Goal: Communication & Community: Answer question/provide support

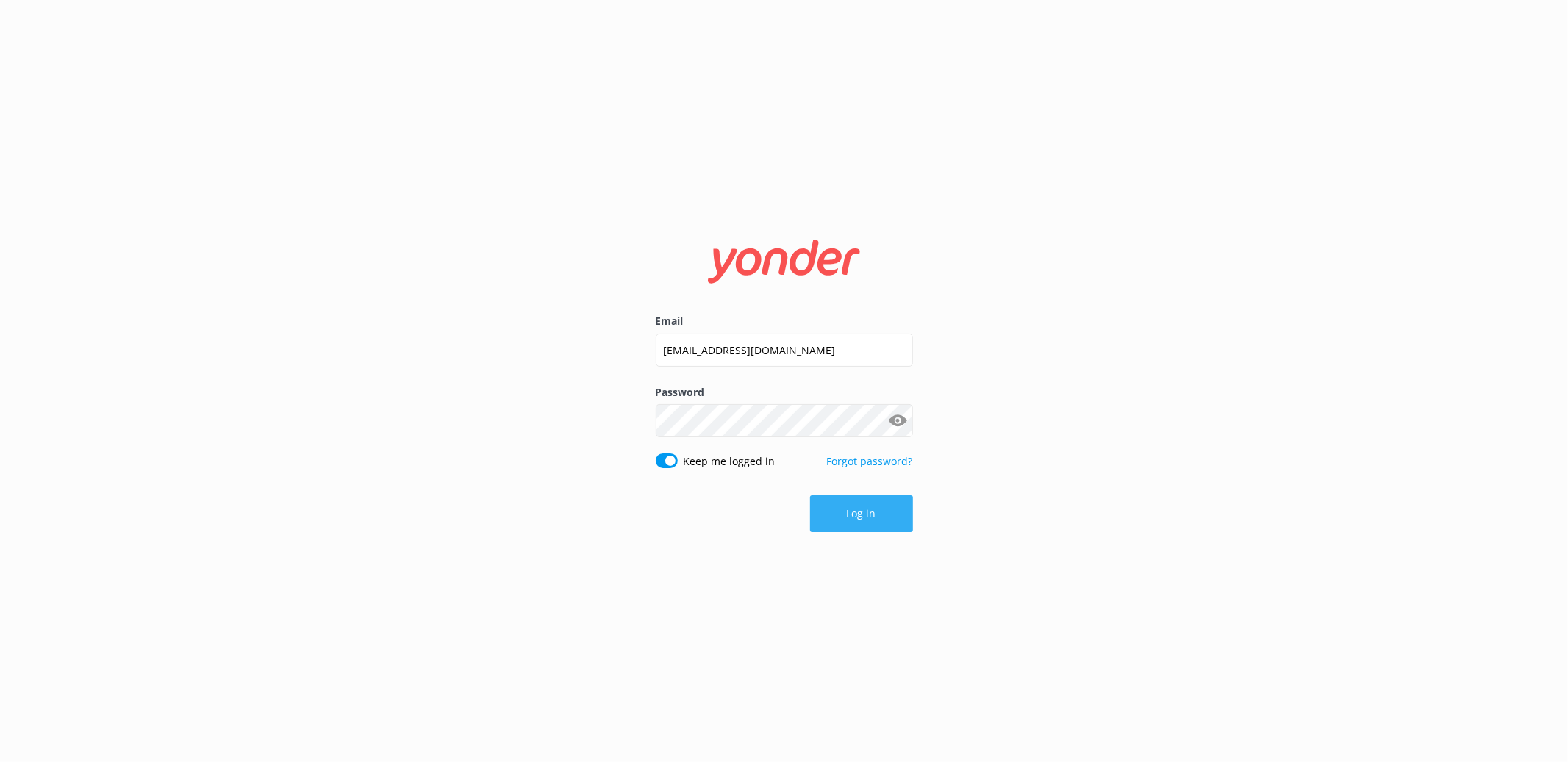
click at [866, 515] on button "Log in" at bounding box center [862, 514] width 103 height 37
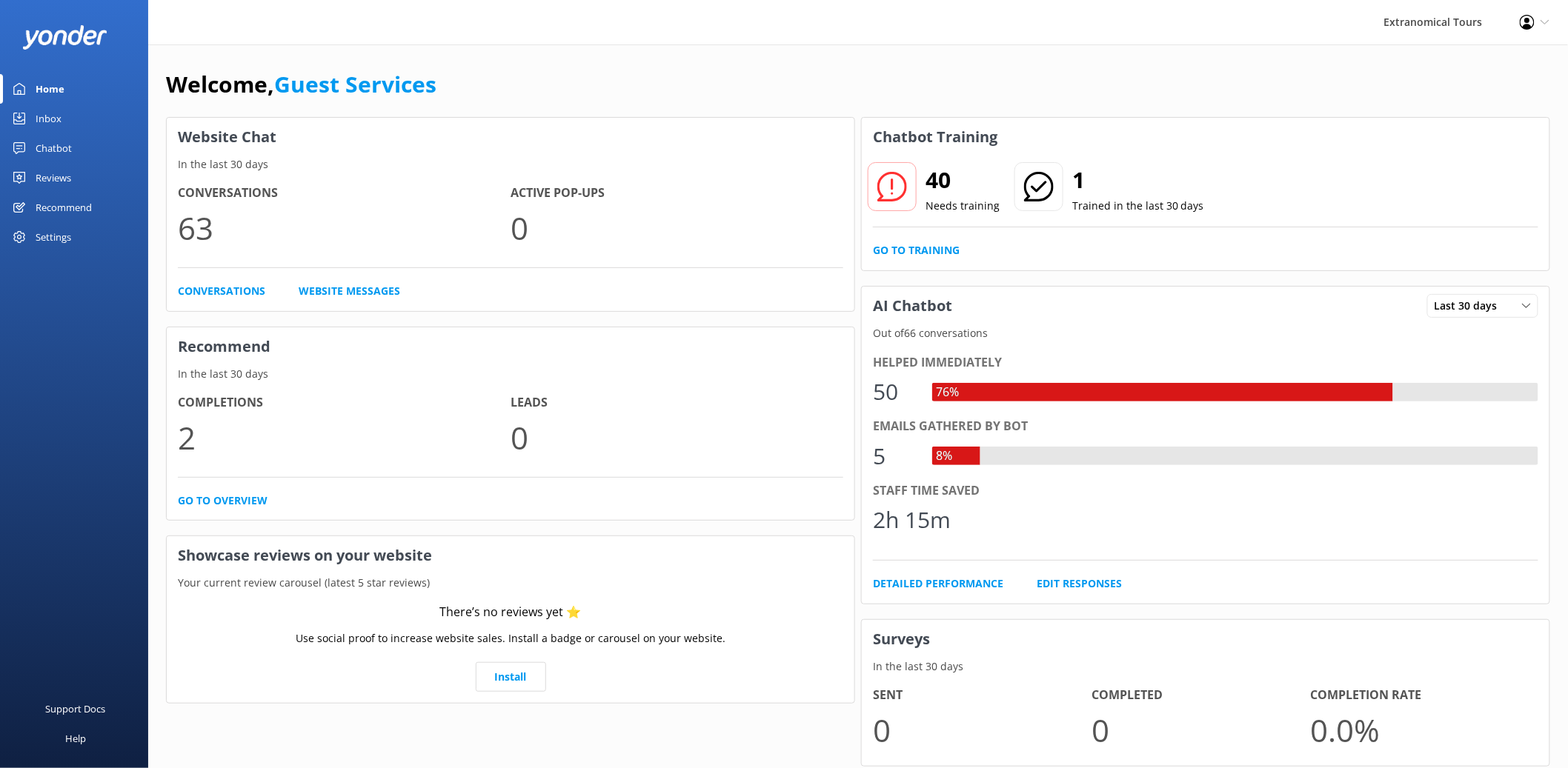
click at [100, 111] on link "Inbox" at bounding box center [74, 119] width 148 height 30
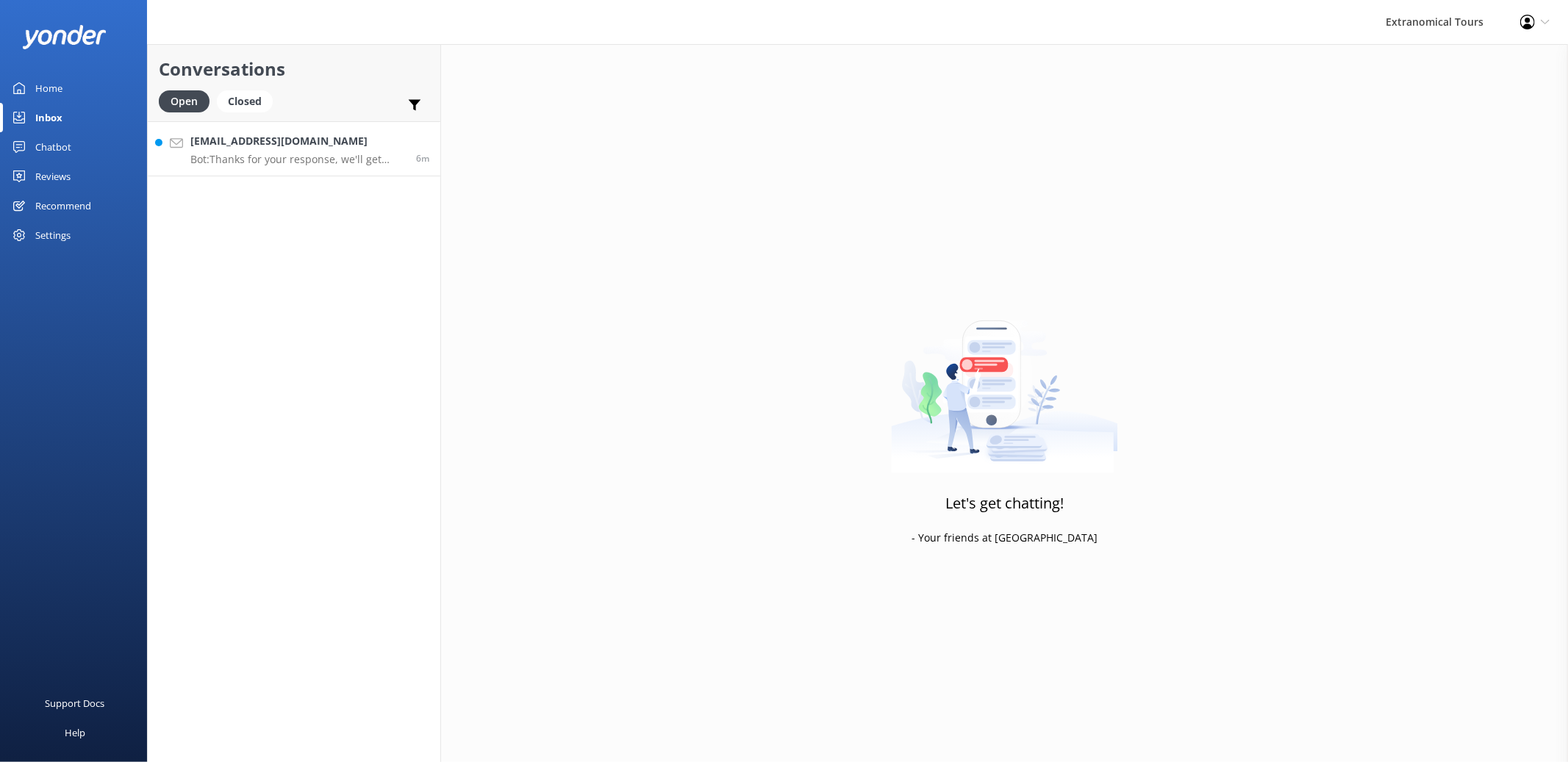
click at [299, 163] on p "Bot: Thanks for your response, we'll get back to you as soon as we can during o…" at bounding box center [297, 159] width 215 height 13
